Goal: Transaction & Acquisition: Book appointment/travel/reservation

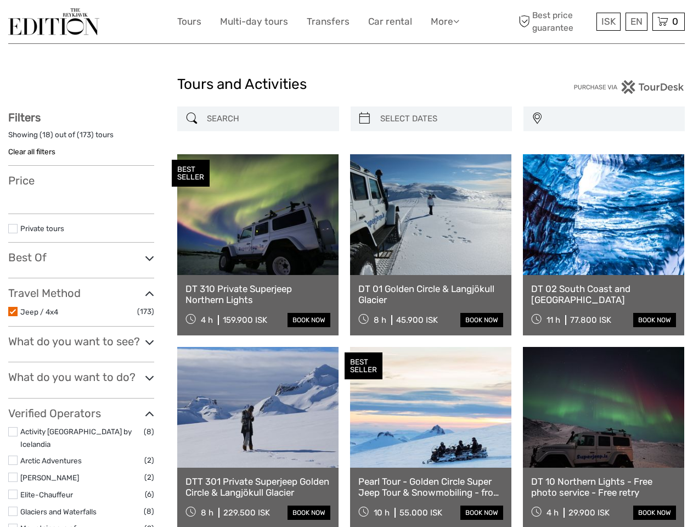
select select
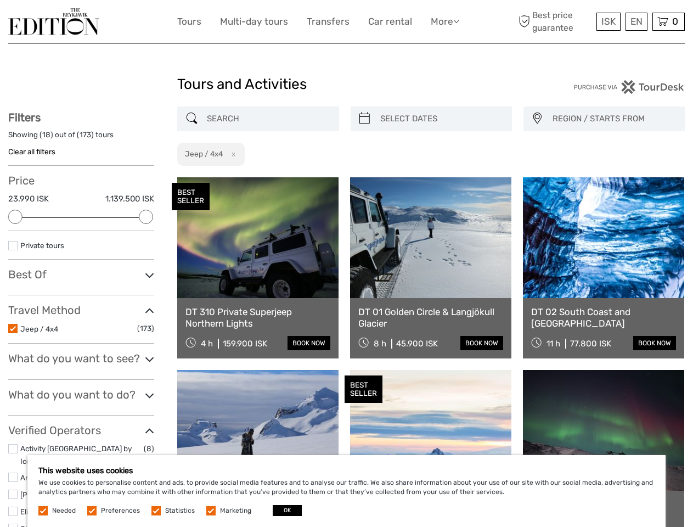
click at [444, 21] on link "More" at bounding box center [445, 22] width 29 height 16
click at [457, 21] on icon at bounding box center [456, 20] width 6 height 9
click at [608, 21] on span "ISK" at bounding box center [609, 21] width 14 height 11
click at [636, 21] on div "EN English Español Deutsch" at bounding box center [637, 22] width 22 height 18
click at [669, 21] on div "0 Items Total 0 ISK Checkout The shopping cart is empty." at bounding box center [669, 22] width 32 height 18
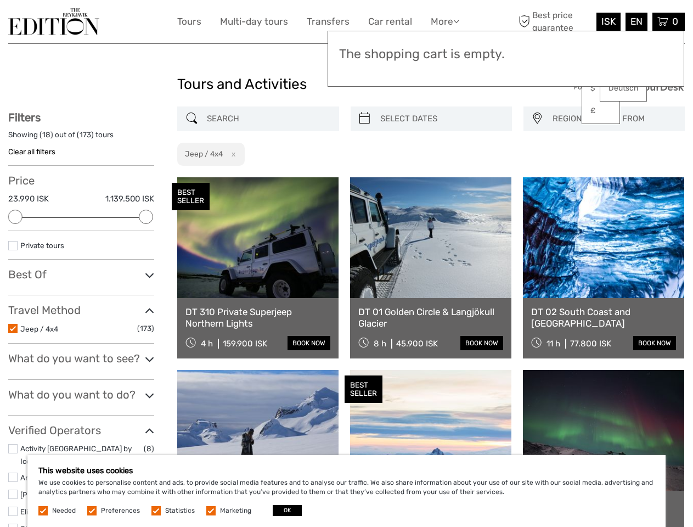
click at [15, 217] on div at bounding box center [15, 217] width 14 height 14
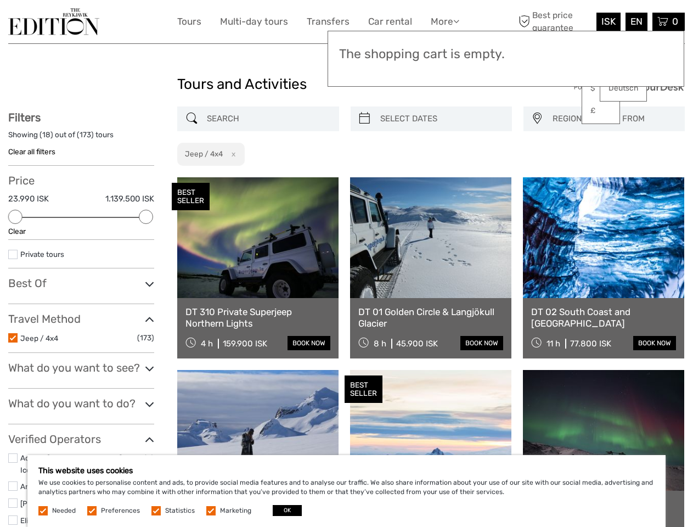
scroll to position [43, 0]
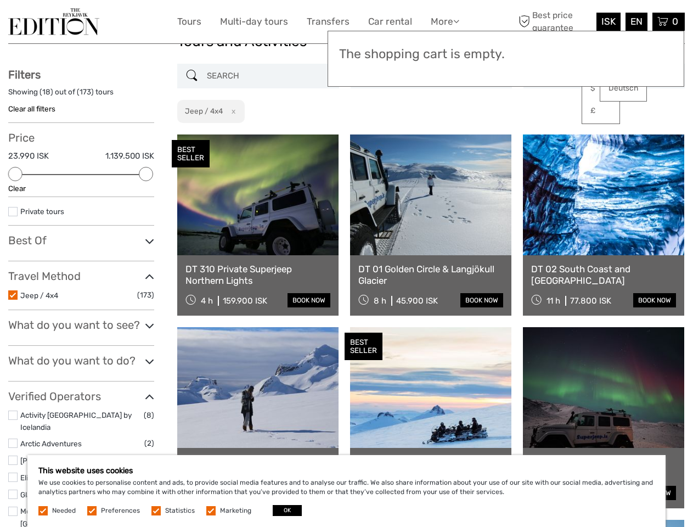
click at [146, 217] on div "Private tours" at bounding box center [81, 215] width 146 height 20
click at [364, 134] on link at bounding box center [430, 194] width 161 height 121
click at [441, 134] on link at bounding box center [430, 194] width 161 height 121
click at [537, 134] on link at bounding box center [603, 194] width 161 height 121
